Goal: Navigation & Orientation: Find specific page/section

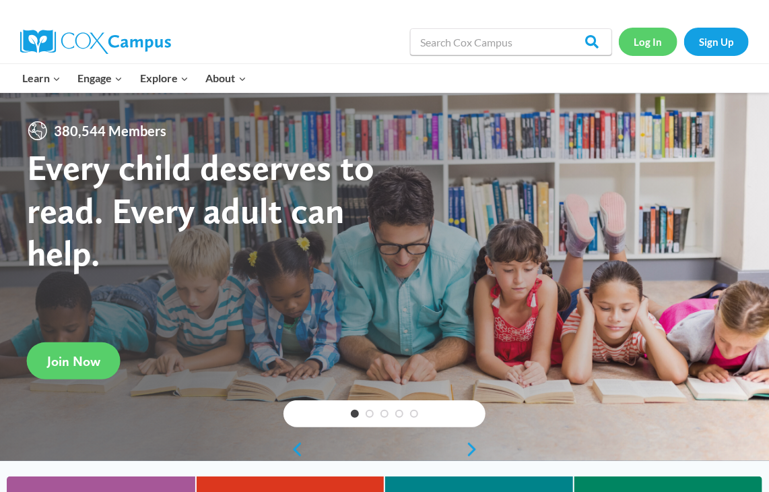
click at [647, 44] on link "Log In" at bounding box center [648, 42] width 59 height 28
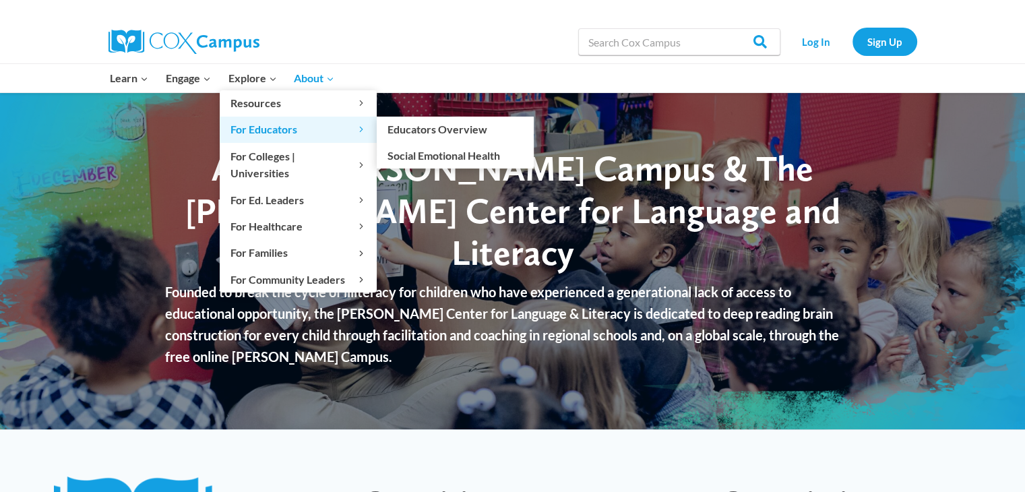
click at [248, 129] on span "For Educators Expand" at bounding box center [297, 130] width 135 height 18
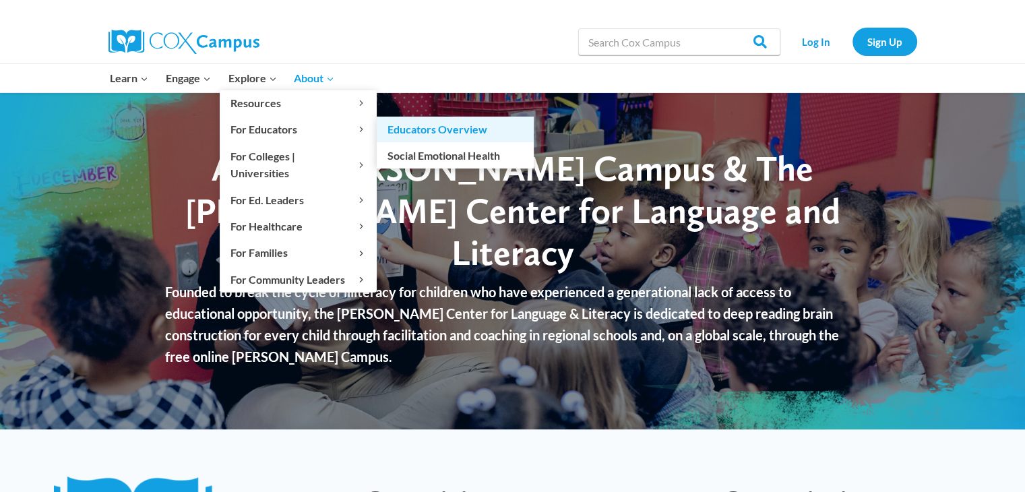
click at [425, 137] on link "Educators Overview" at bounding box center [455, 130] width 157 height 26
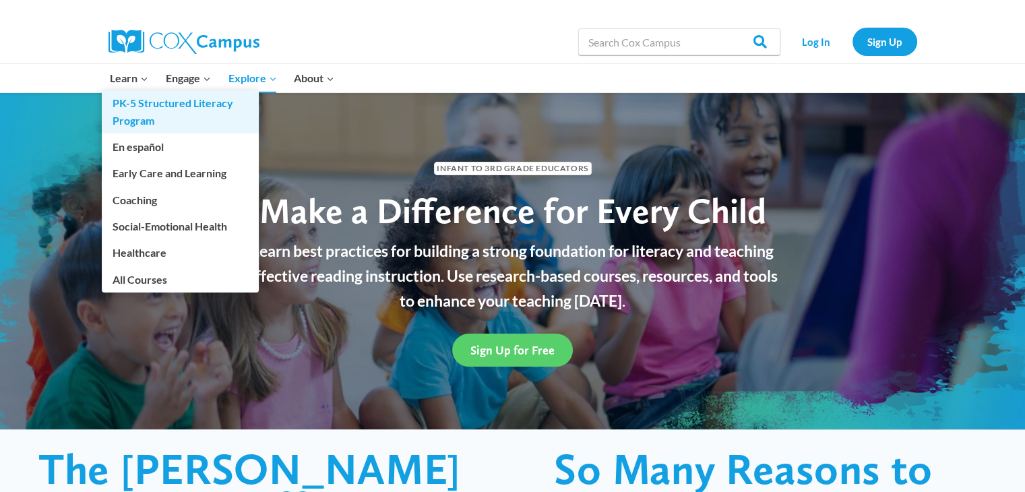
click at [132, 100] on link "PK-5 Structured Literacy Program" at bounding box center [180, 111] width 157 height 43
